Goal: Information Seeking & Learning: Find specific fact

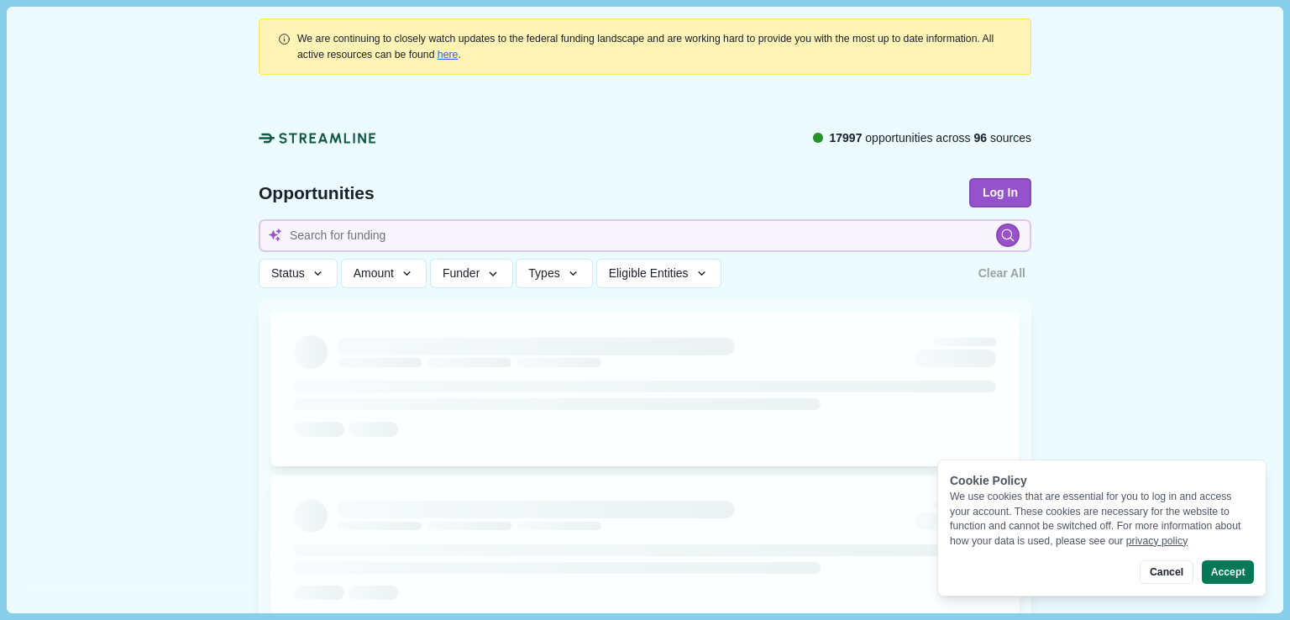
type input "energy"
